Goal: Task Accomplishment & Management: Manage account settings

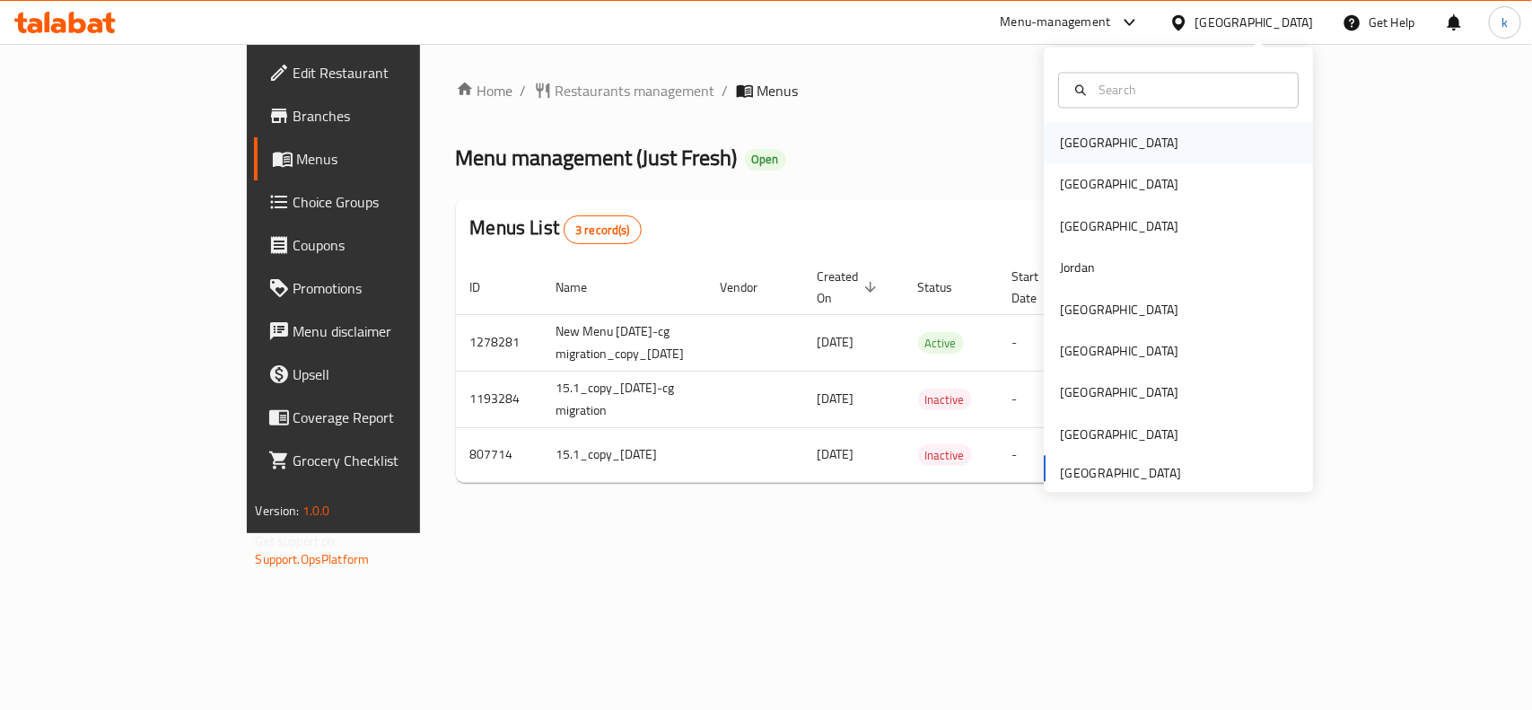
click at [1061, 144] on div "[GEOGRAPHIC_DATA]" at bounding box center [1119, 144] width 118 height 20
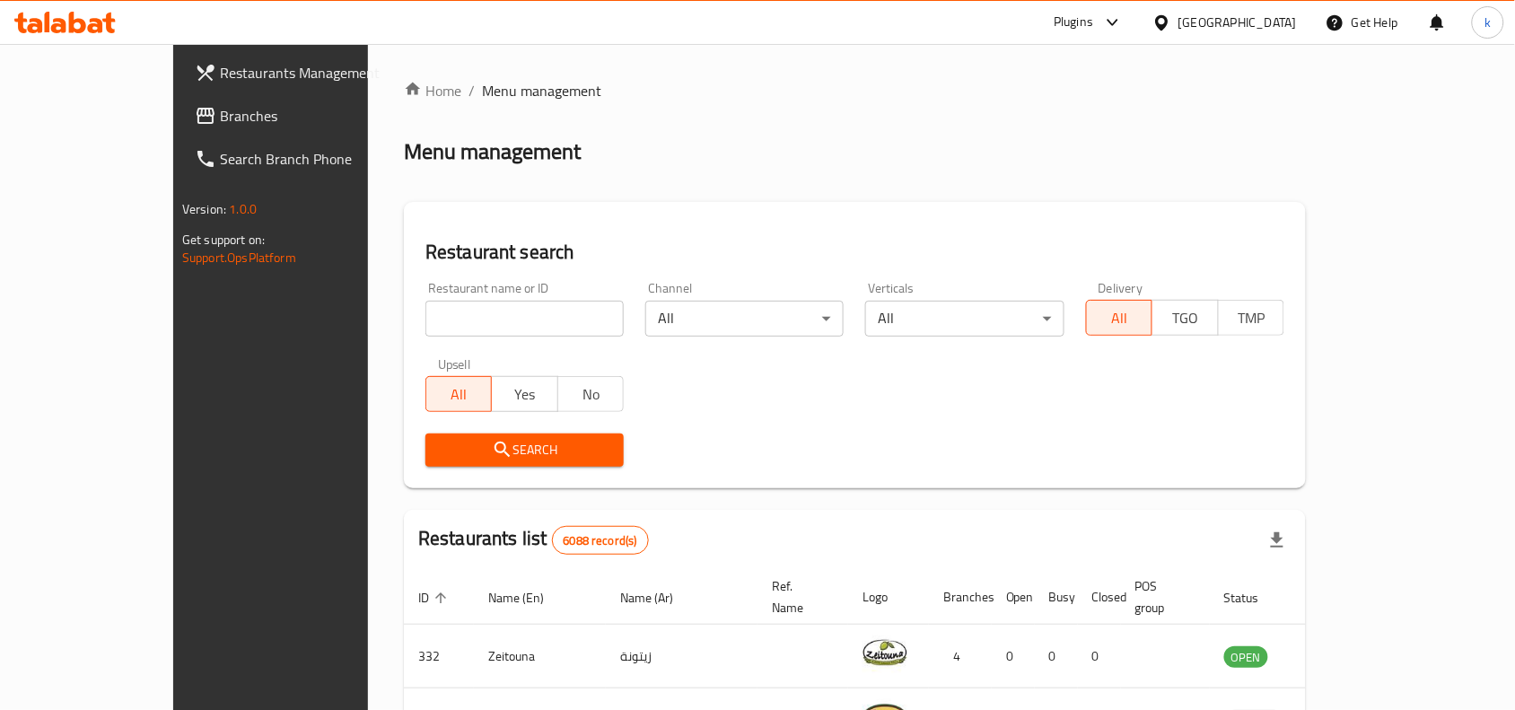
click at [1268, 24] on div "[GEOGRAPHIC_DATA]" at bounding box center [1237, 23] width 118 height 20
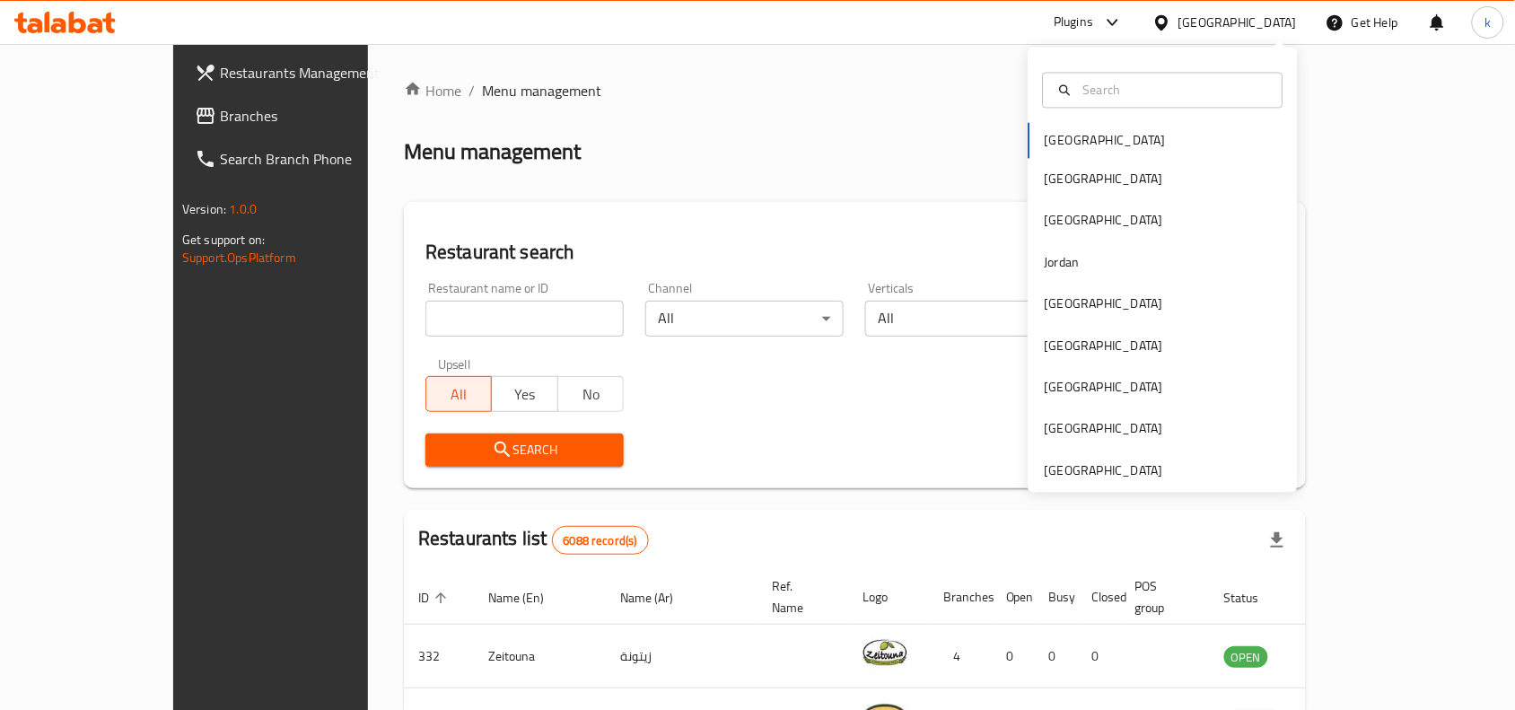
click at [1097, 487] on div "Bahrain Egypt Iraq Jordan Kuwait Oman Qatar Saudi Arabia United Arab Emirates" at bounding box center [1162, 270] width 269 height 445
click at [1097, 477] on div "[GEOGRAPHIC_DATA]" at bounding box center [1104, 470] width 118 height 20
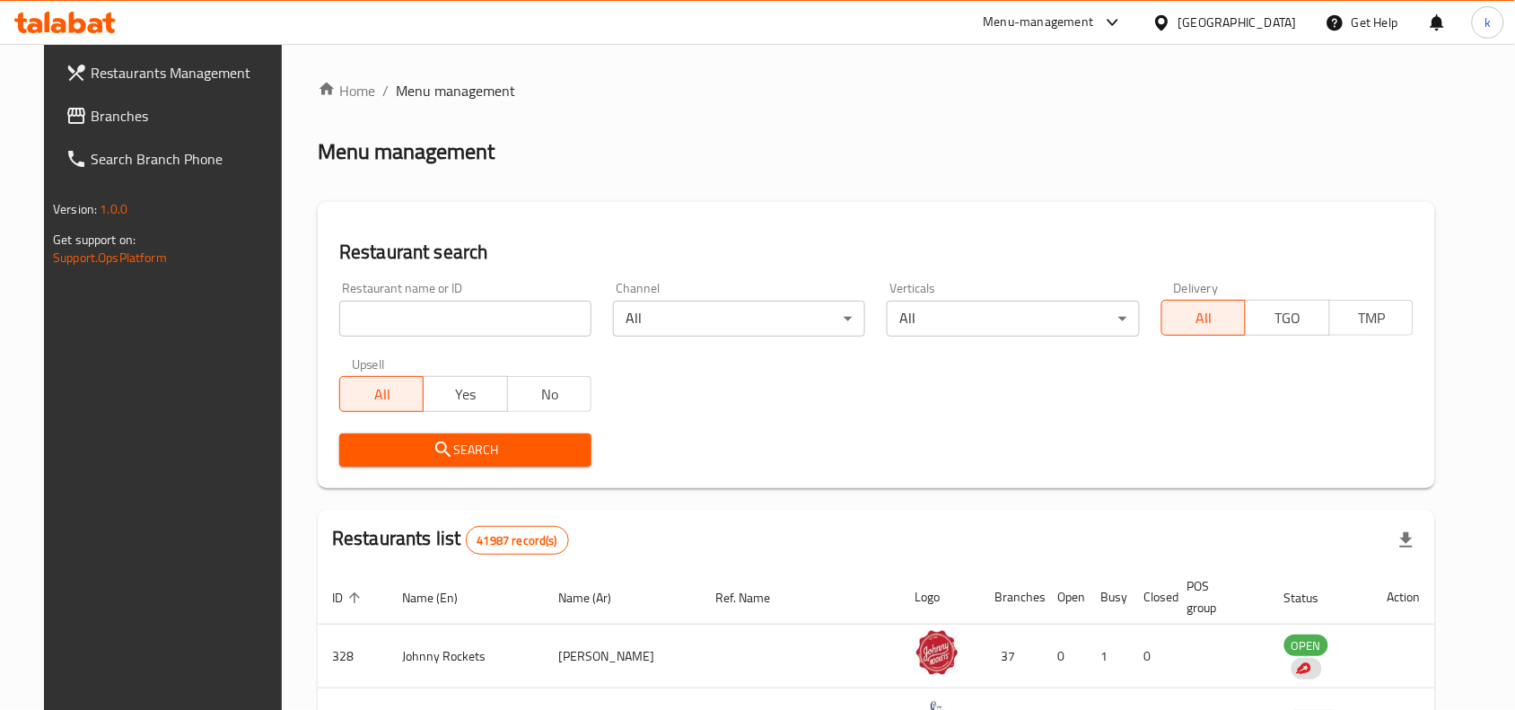
click at [78, 104] on div "Restaurants Management Branches Search Branch Phone Version: 1.0.0 Get support …" at bounding box center [757, 636] width 1427 height 1185
click at [91, 105] on span "Branches" at bounding box center [187, 116] width 192 height 22
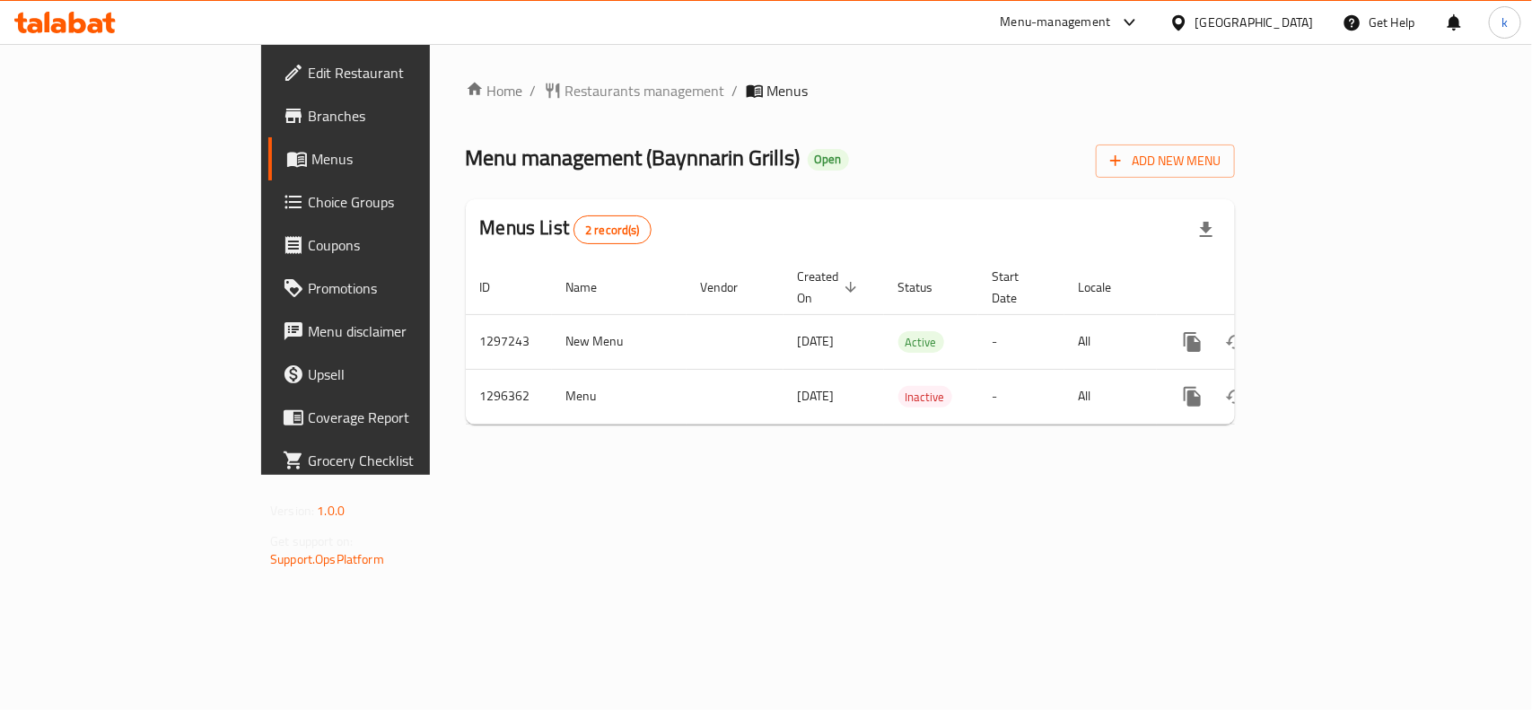
drag, startPoint x: 1204, startPoint y: 4, endPoint x: 1201, endPoint y: 41, distance: 37.0
click at [1203, 11] on div "[GEOGRAPHIC_DATA]" at bounding box center [1241, 22] width 173 height 43
click at [1195, 23] on div at bounding box center [1182, 23] width 26 height 20
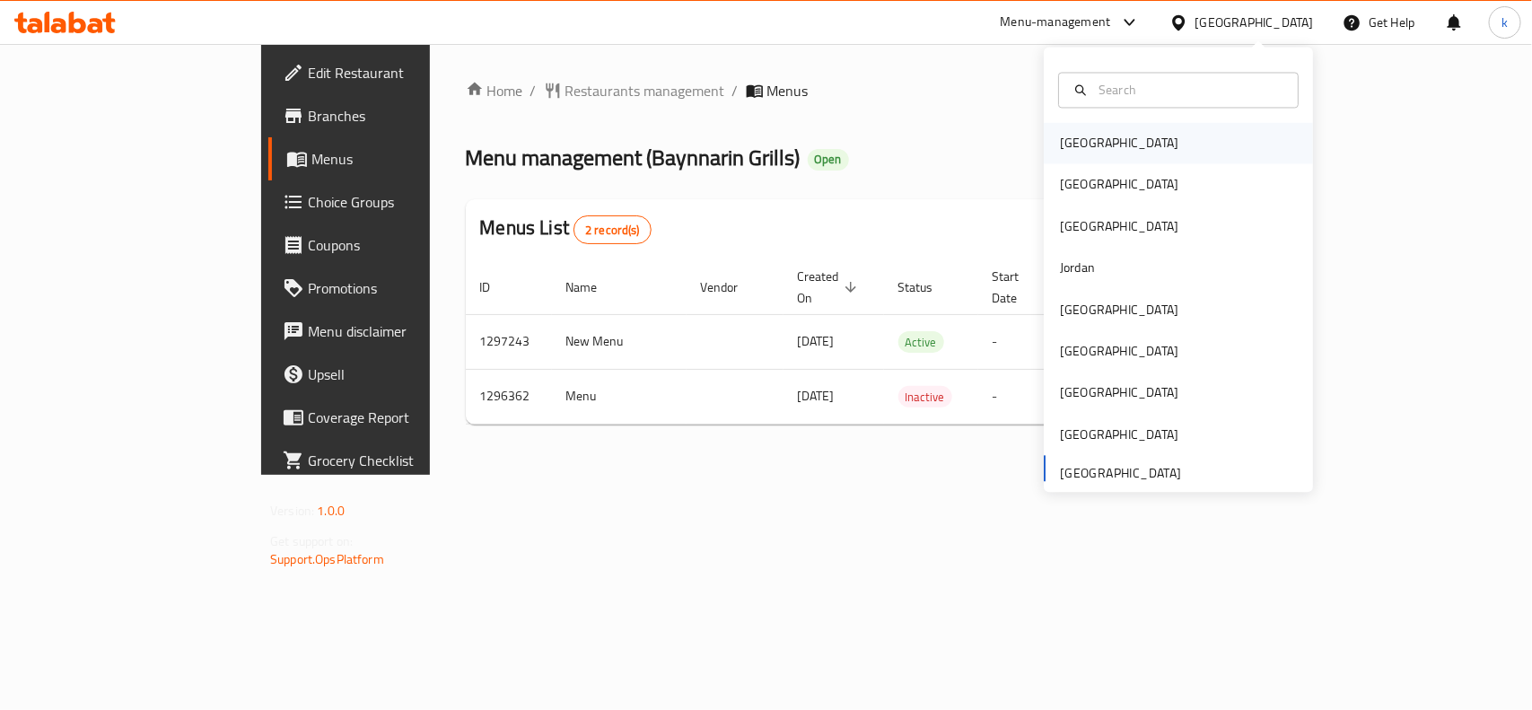
click at [1087, 145] on div "[GEOGRAPHIC_DATA]" at bounding box center [1119, 143] width 147 height 41
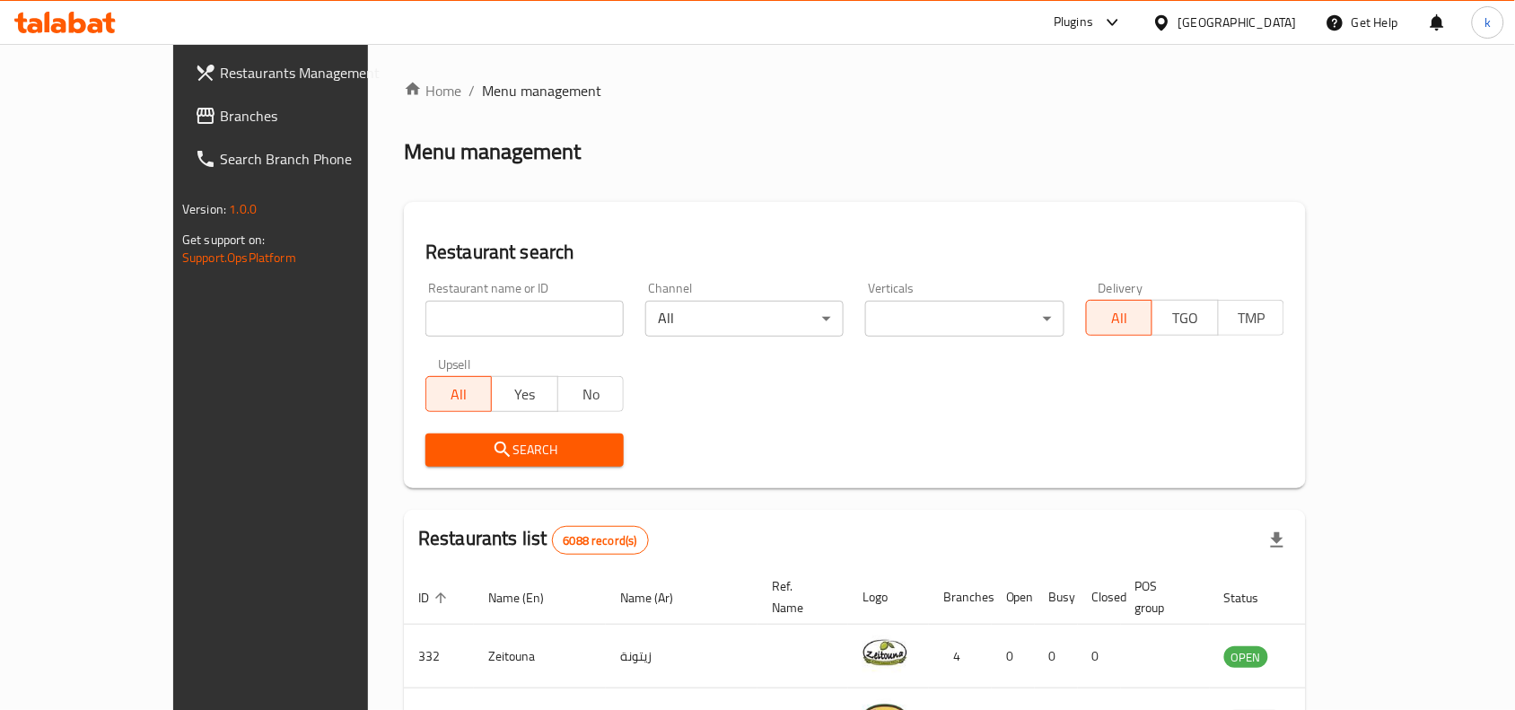
click at [1256, 21] on div "[GEOGRAPHIC_DATA]" at bounding box center [1237, 23] width 118 height 20
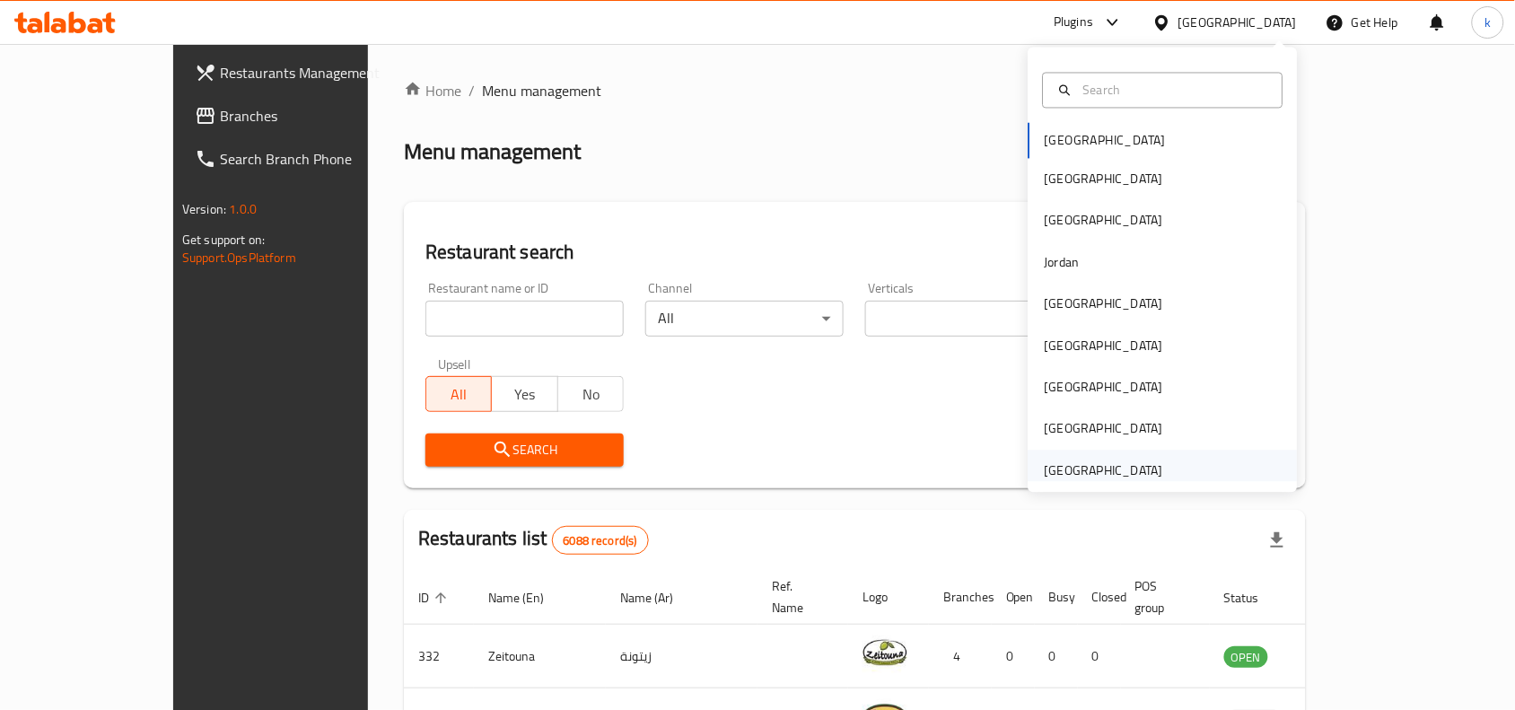
click at [1079, 468] on div "[GEOGRAPHIC_DATA]" at bounding box center [1104, 470] width 118 height 20
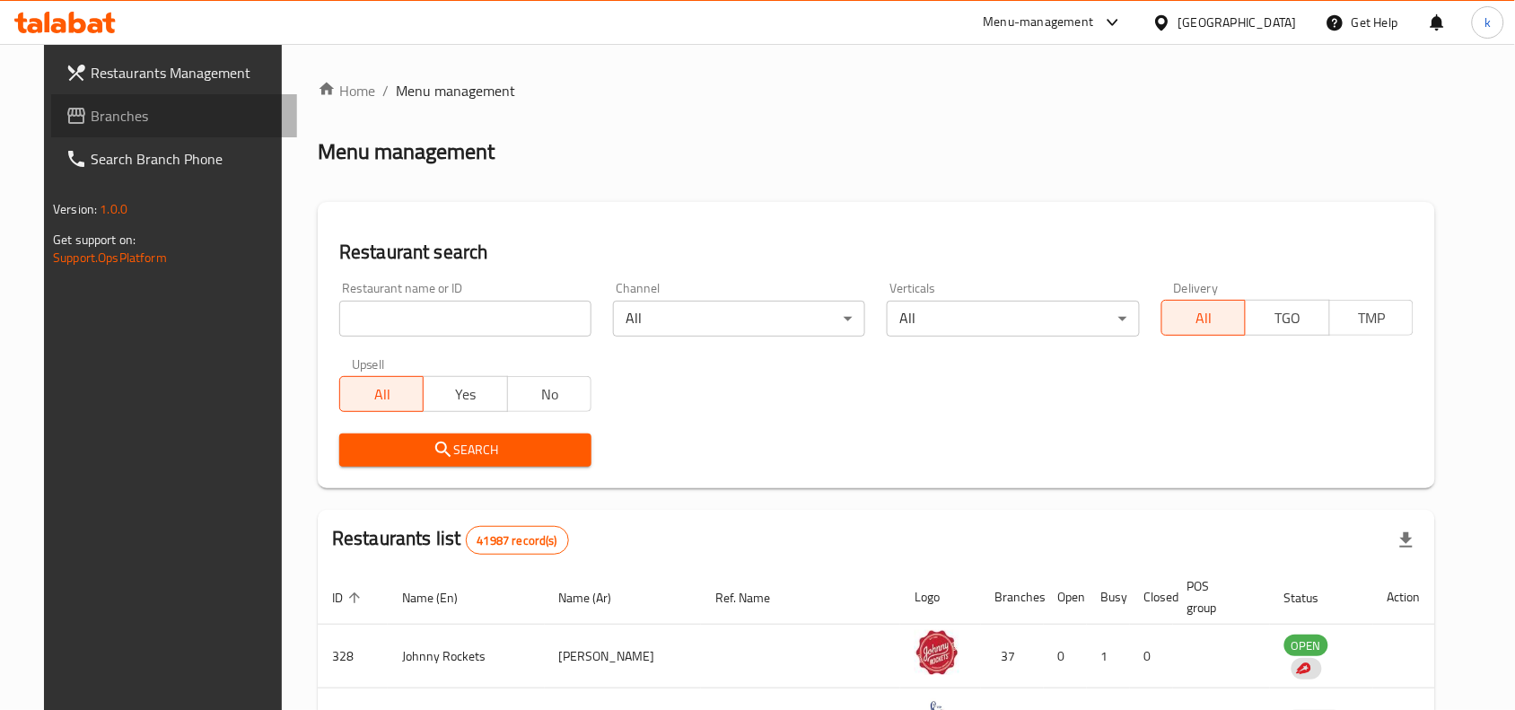
click at [91, 110] on span "Branches" at bounding box center [187, 116] width 192 height 22
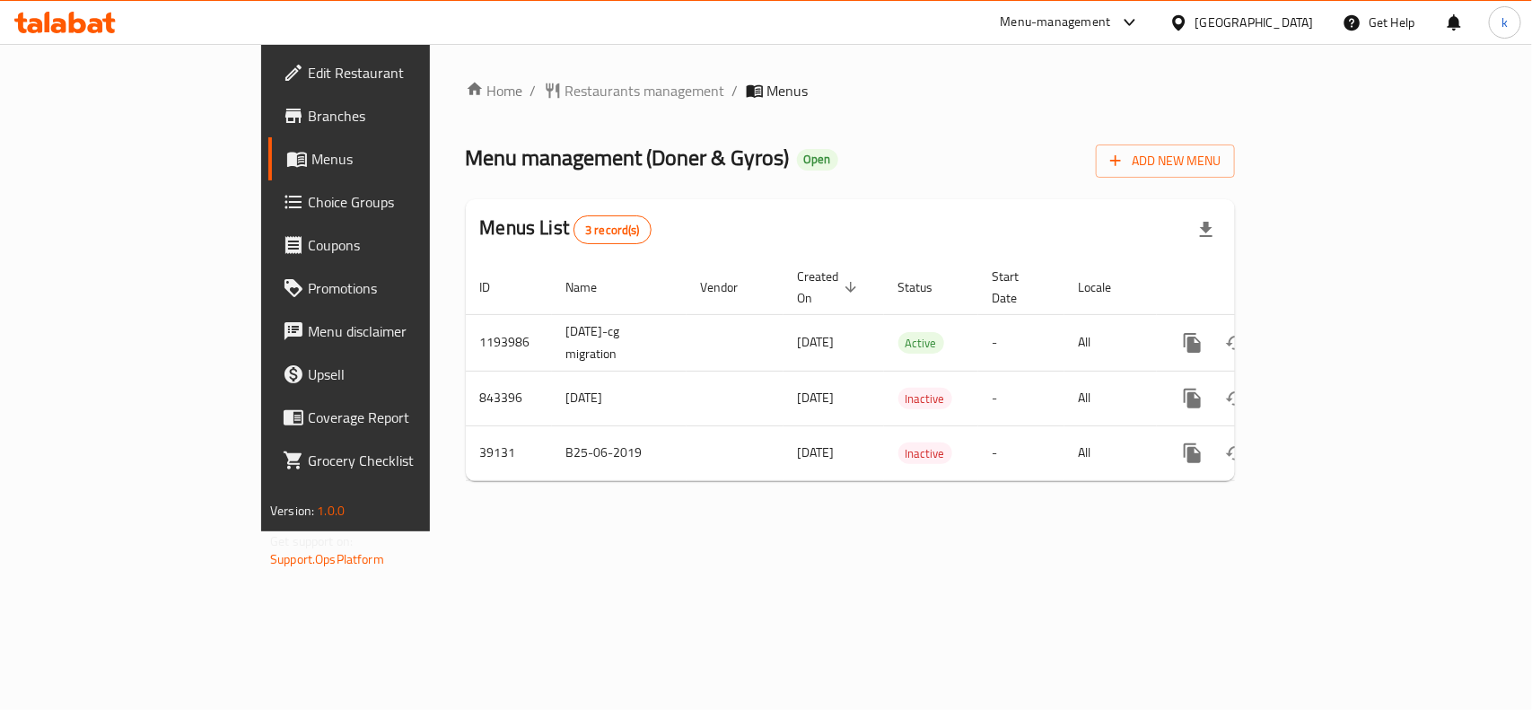
click at [1255, 16] on div "[GEOGRAPHIC_DATA]" at bounding box center [1254, 23] width 118 height 20
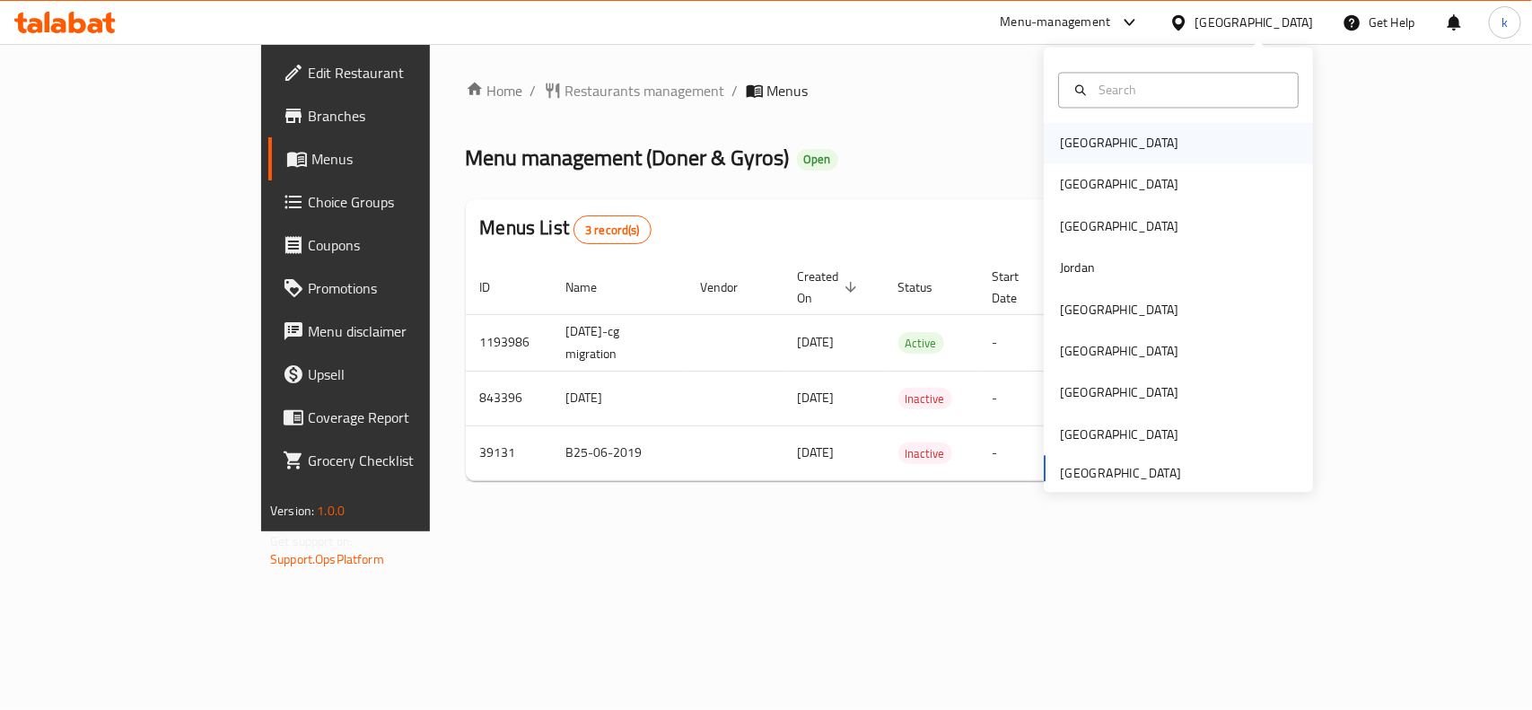
click at [1100, 155] on div "[GEOGRAPHIC_DATA]" at bounding box center [1178, 143] width 269 height 41
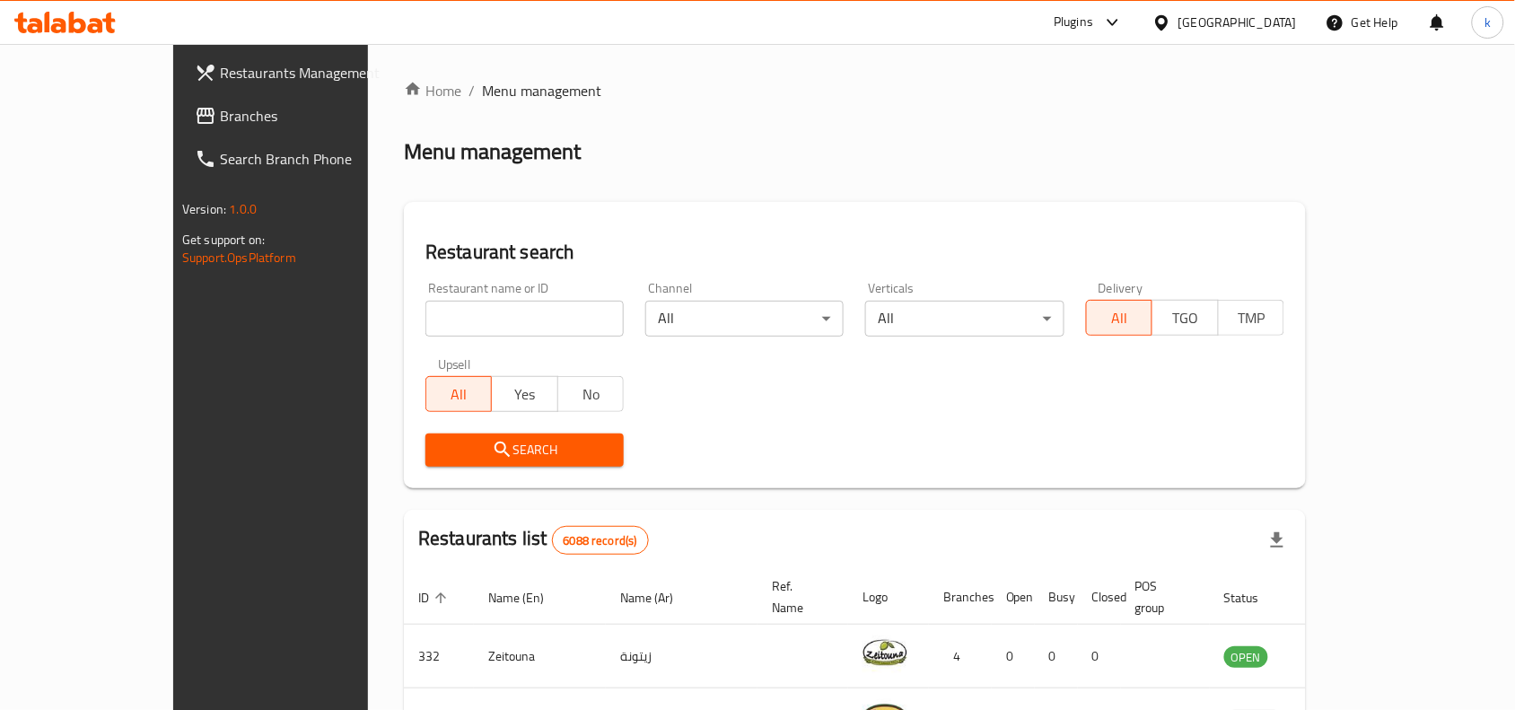
click at [1279, 6] on div "[GEOGRAPHIC_DATA]" at bounding box center [1224, 22] width 173 height 43
click at [1168, 25] on icon at bounding box center [1161, 21] width 13 height 15
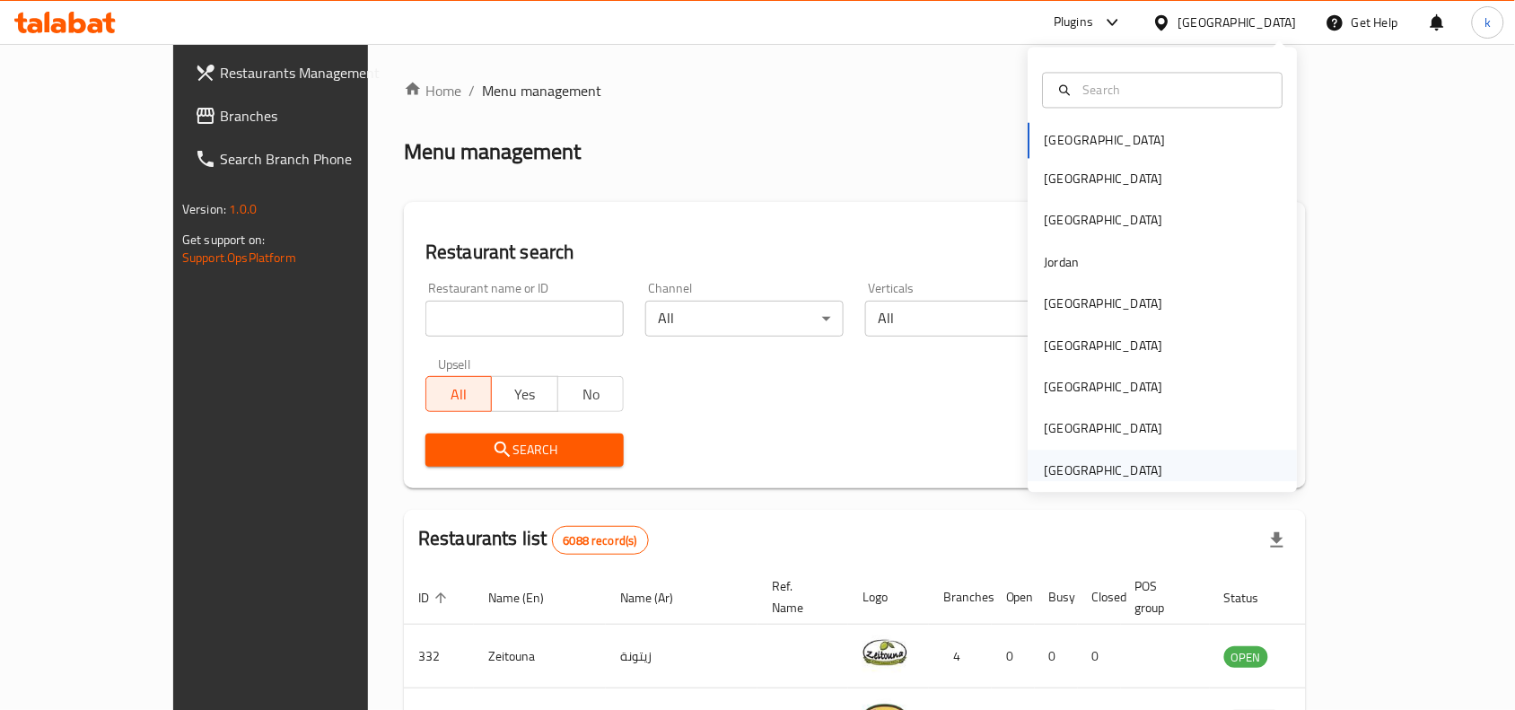
click at [1087, 463] on div "[GEOGRAPHIC_DATA]" at bounding box center [1104, 470] width 118 height 20
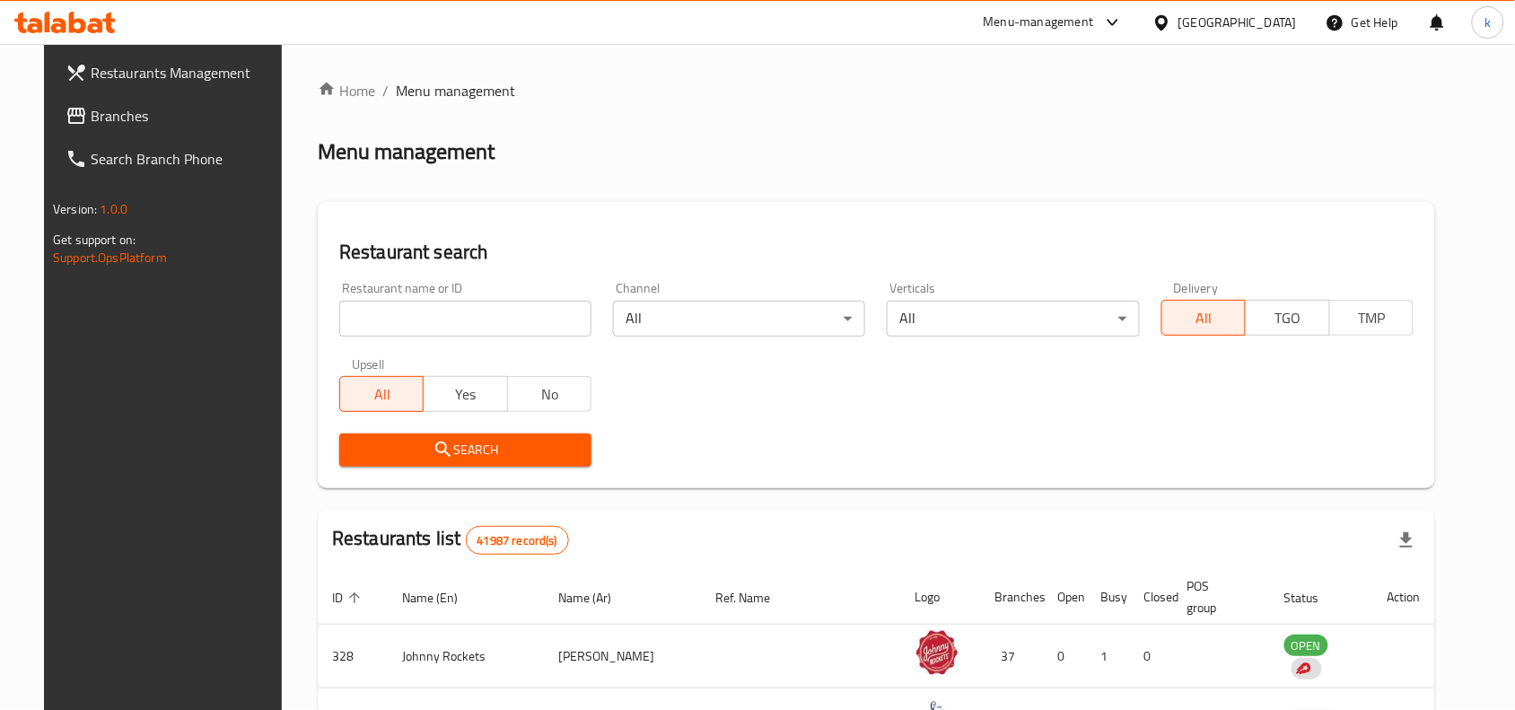
click at [66, 117] on icon at bounding box center [77, 116] width 22 height 22
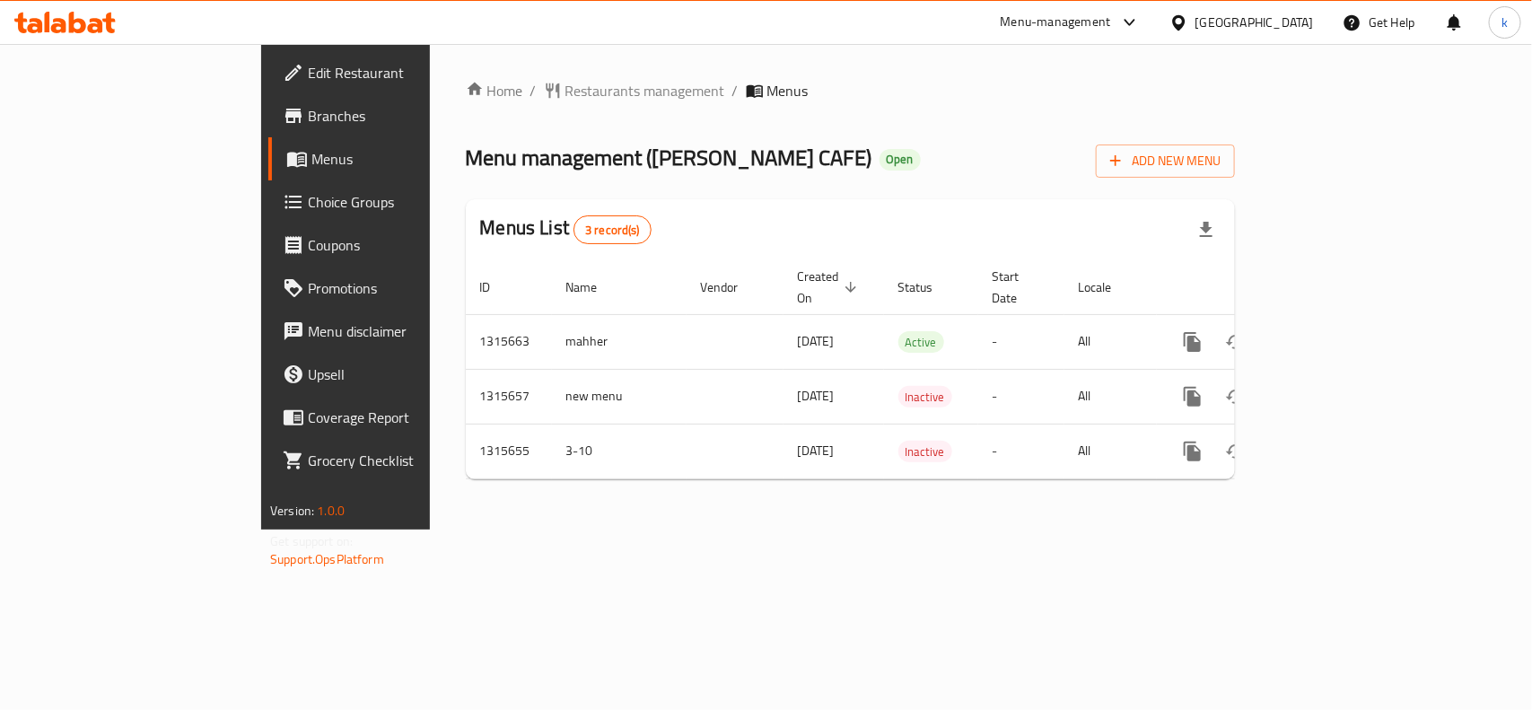
drag, startPoint x: 1266, startPoint y: 14, endPoint x: 1253, endPoint y: 36, distance: 25.4
click at [1265, 13] on div "[GEOGRAPHIC_DATA]" at bounding box center [1254, 23] width 118 height 20
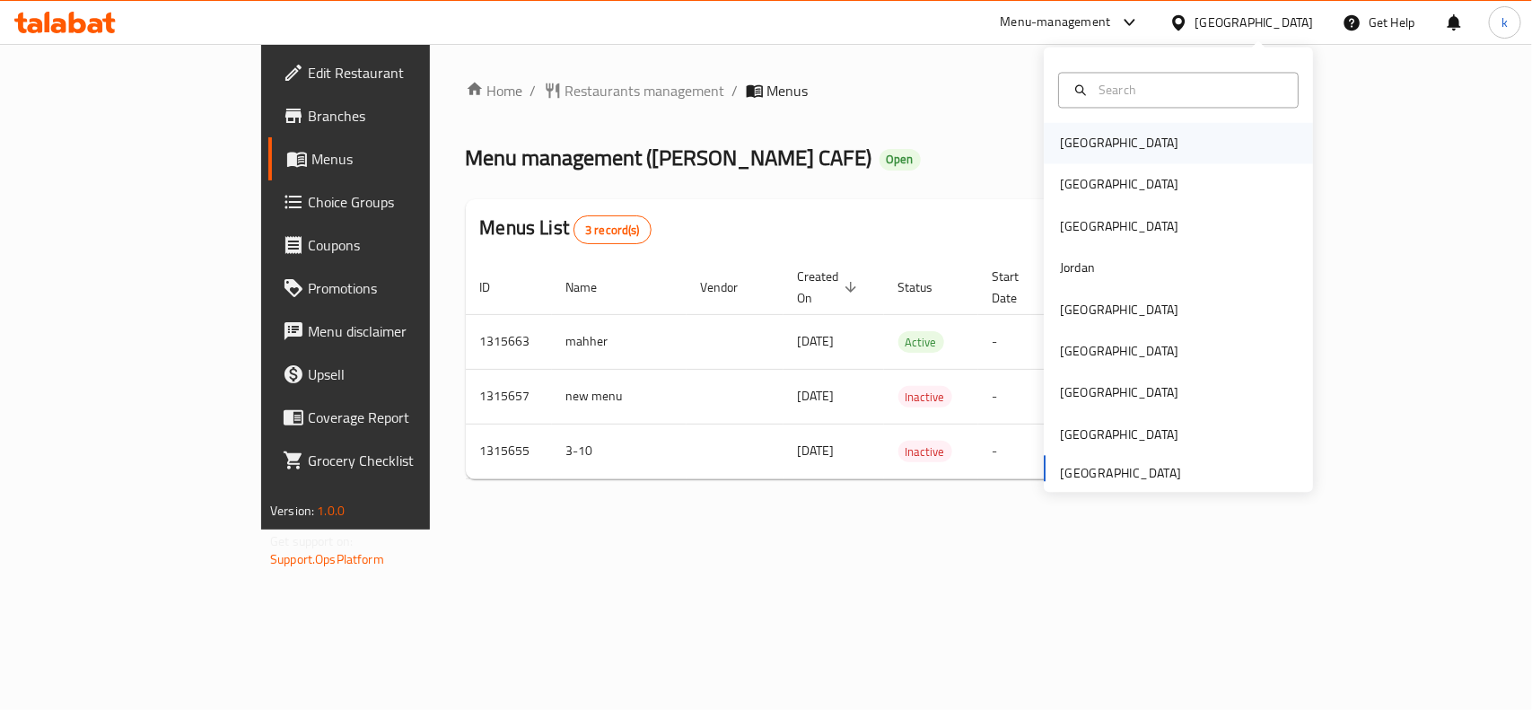
click at [1116, 144] on div "[GEOGRAPHIC_DATA]" at bounding box center [1178, 143] width 269 height 41
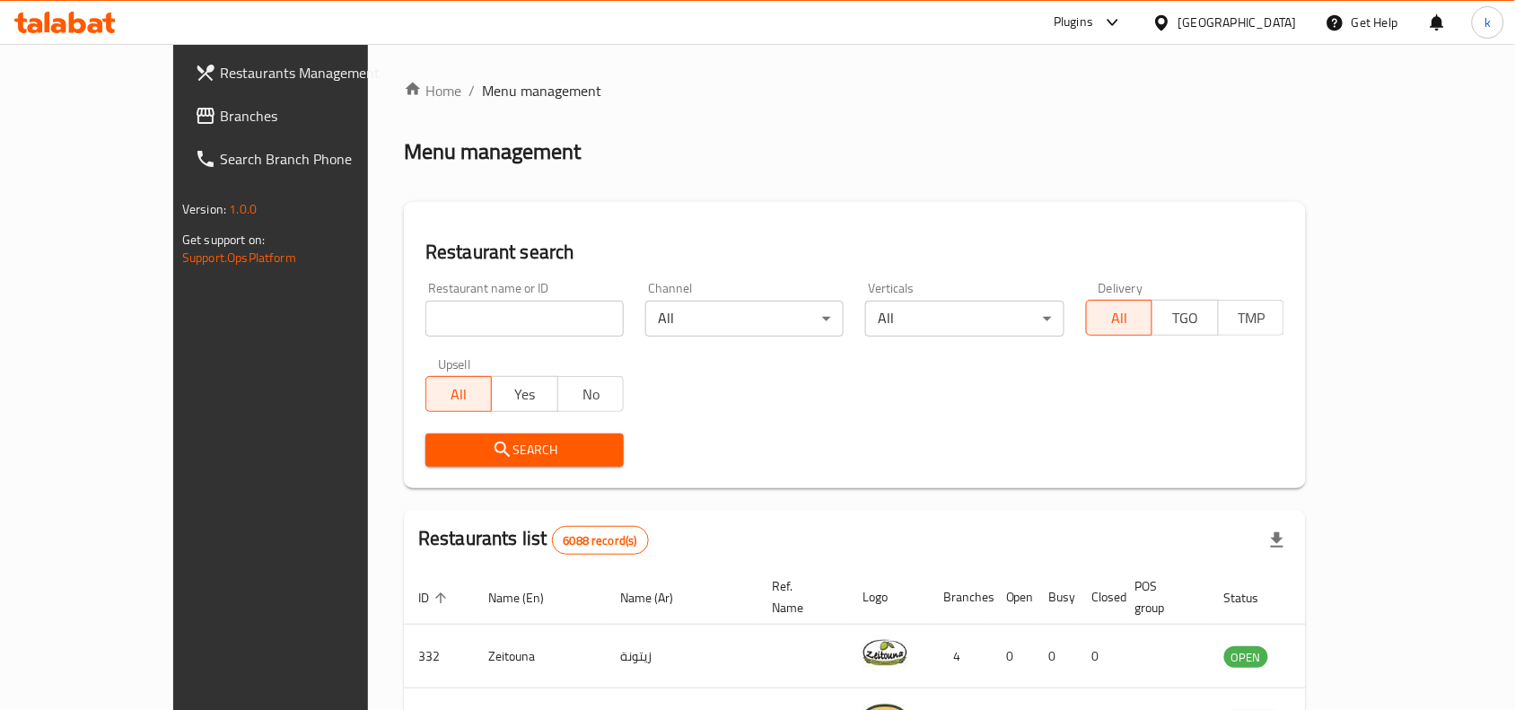
click at [1168, 21] on icon at bounding box center [1161, 21] width 13 height 15
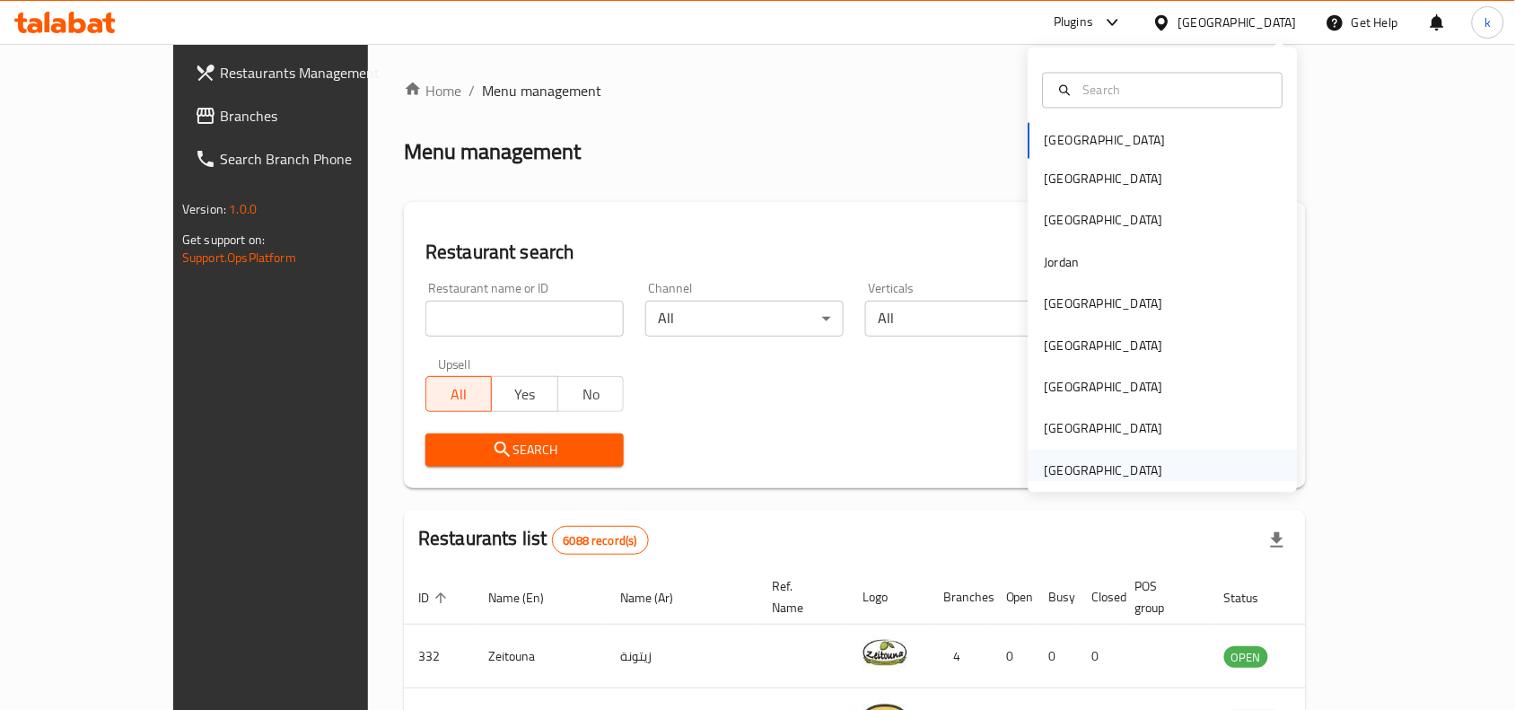
click at [1078, 473] on div "[GEOGRAPHIC_DATA]" at bounding box center [1104, 470] width 118 height 20
